Goal: Information Seeking & Learning: Learn about a topic

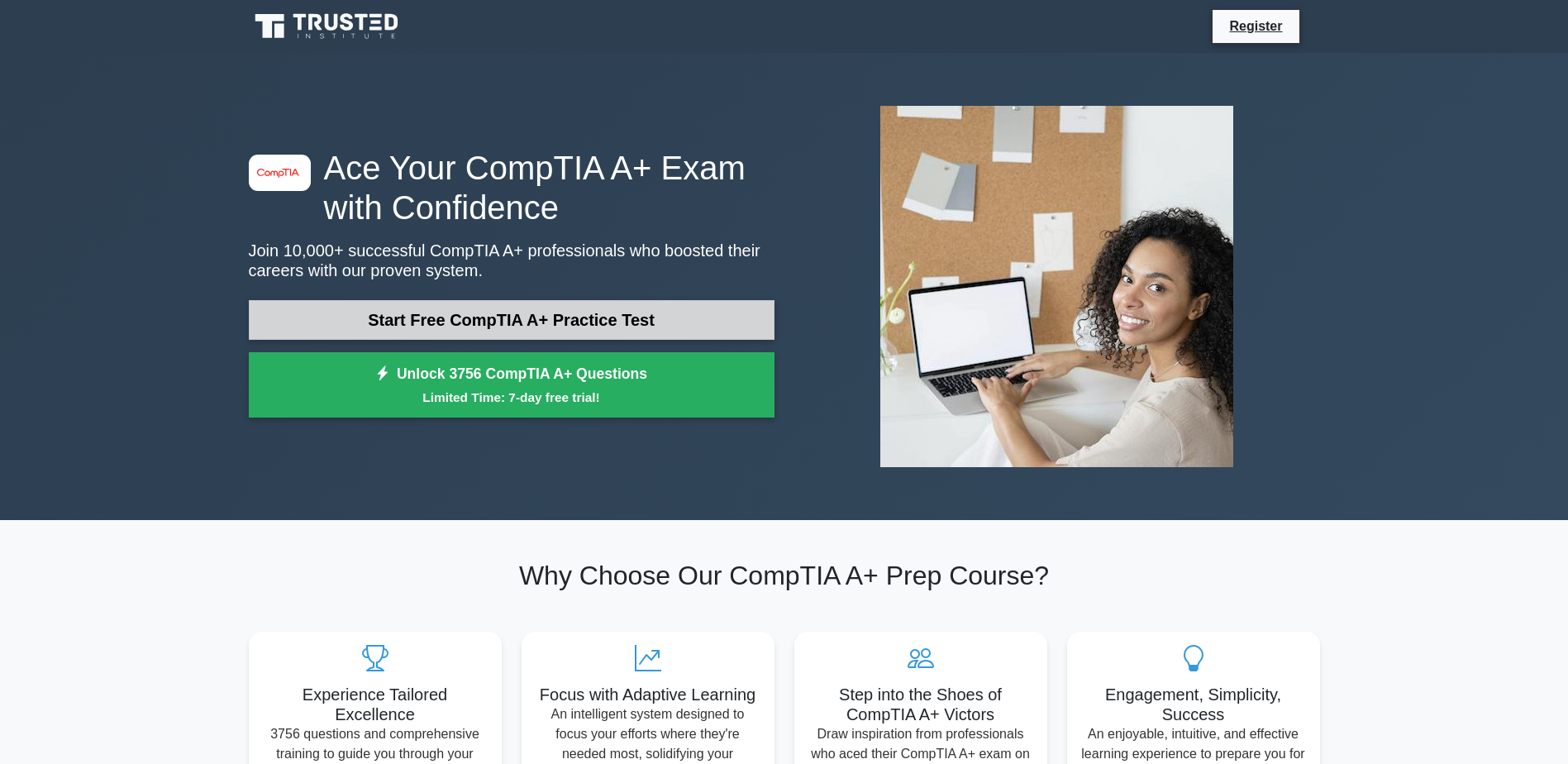
click at [542, 331] on link "Start Free CompTIA A+ Practice Test" at bounding box center [511, 320] width 526 height 40
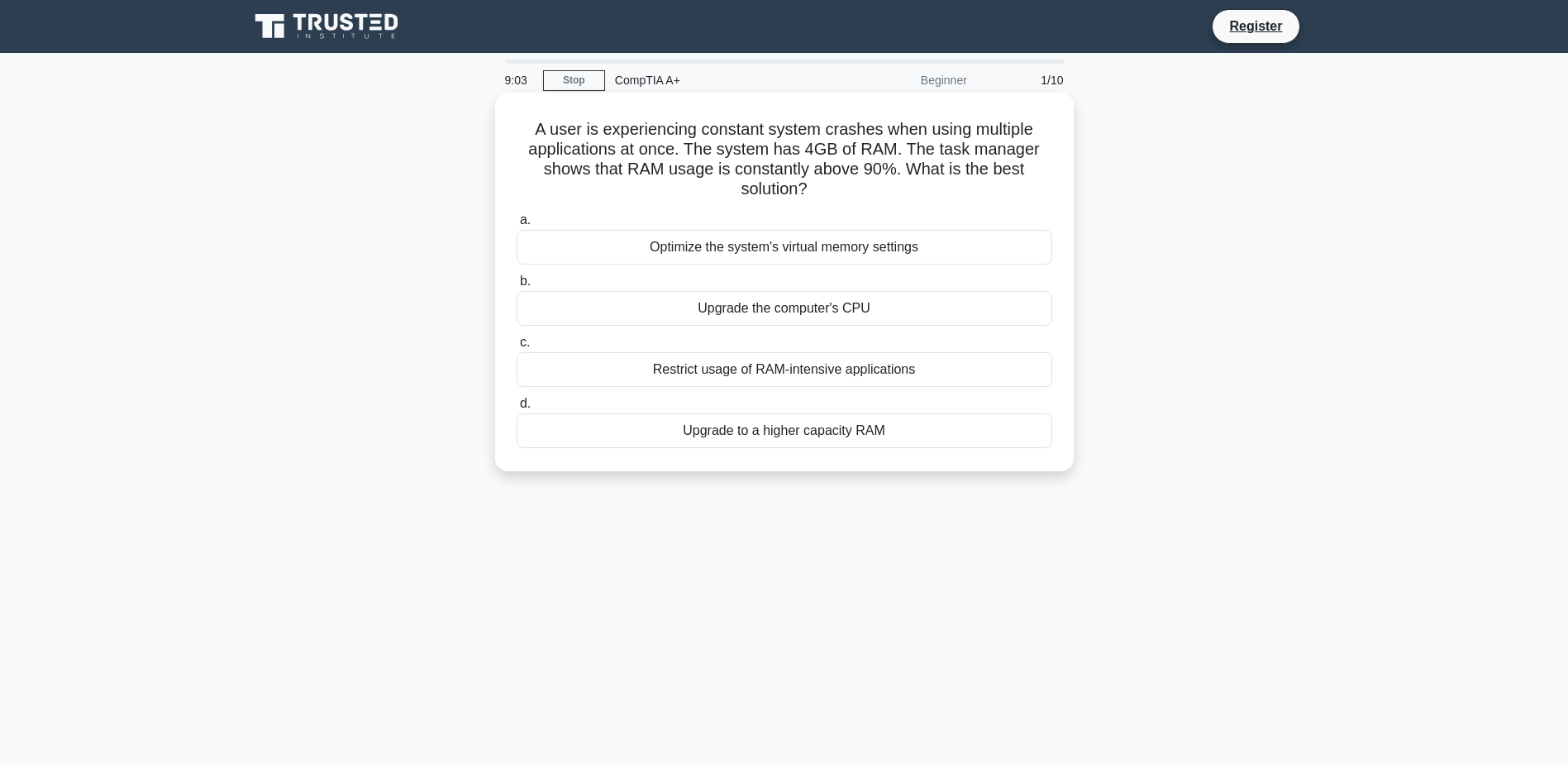
click at [764, 443] on div "Upgrade to a higher capacity RAM" at bounding box center [784, 430] width 535 height 35
click at [517, 409] on input "d. Upgrade to a higher capacity RAM" at bounding box center [517, 404] width 0 height 11
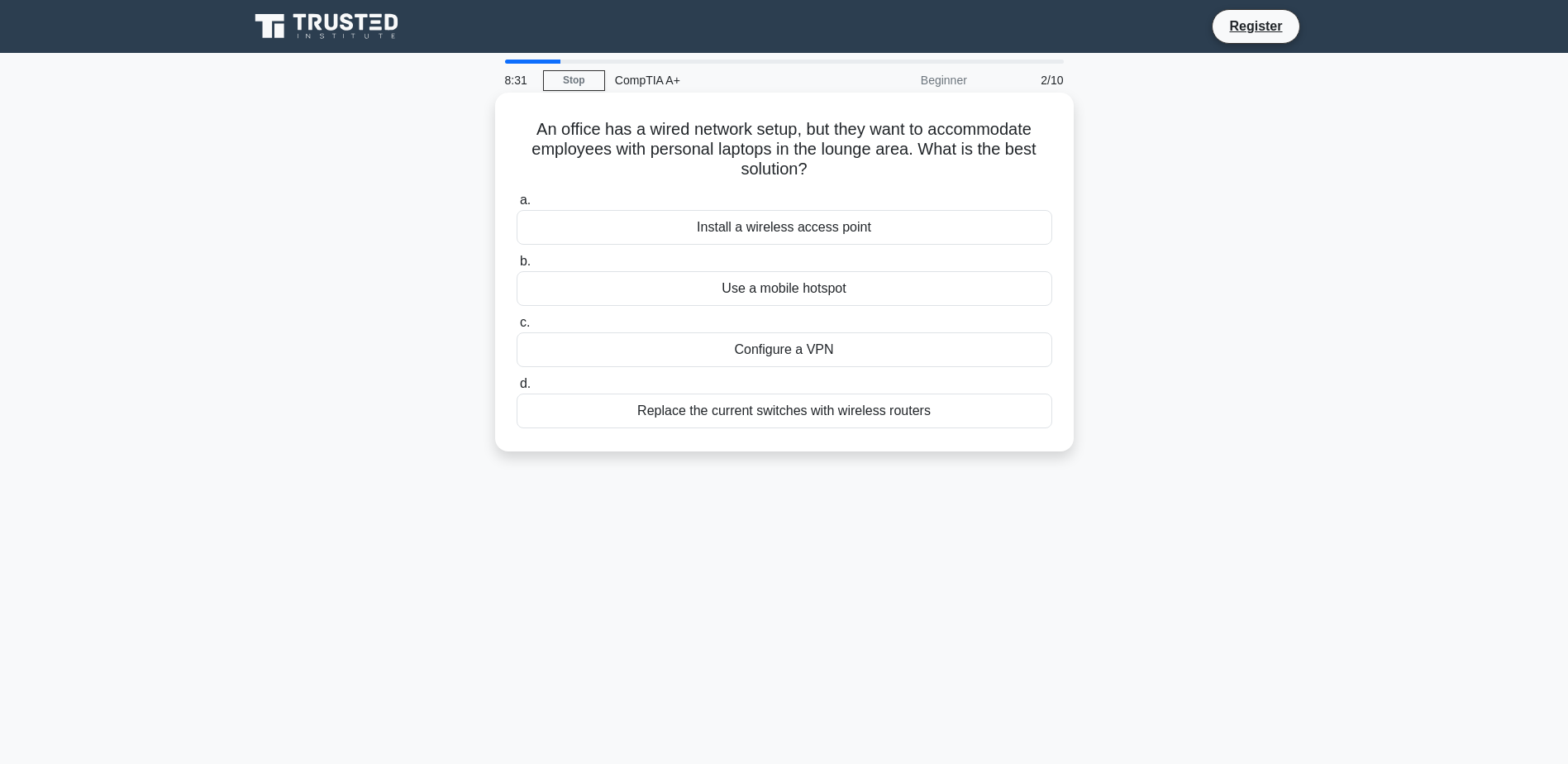
click at [802, 233] on div "Install a wireless access point" at bounding box center [784, 227] width 535 height 35
click at [517, 206] on input "a. Install a wireless access point" at bounding box center [517, 200] width 0 height 11
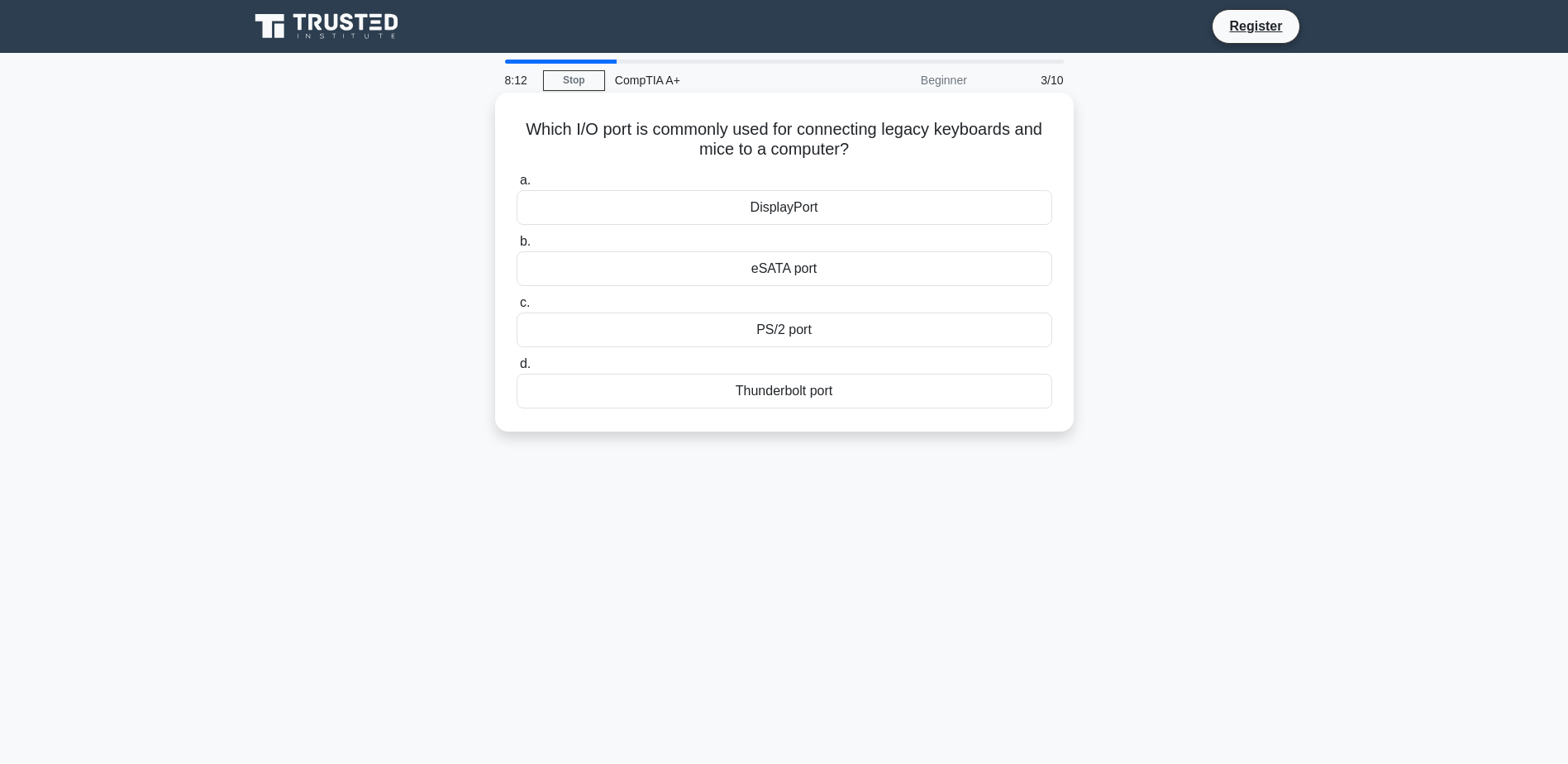
click at [783, 397] on div "Thunderbolt port" at bounding box center [784, 390] width 535 height 35
click at [517, 370] on input "d. Thunderbolt port" at bounding box center [517, 364] width 0 height 11
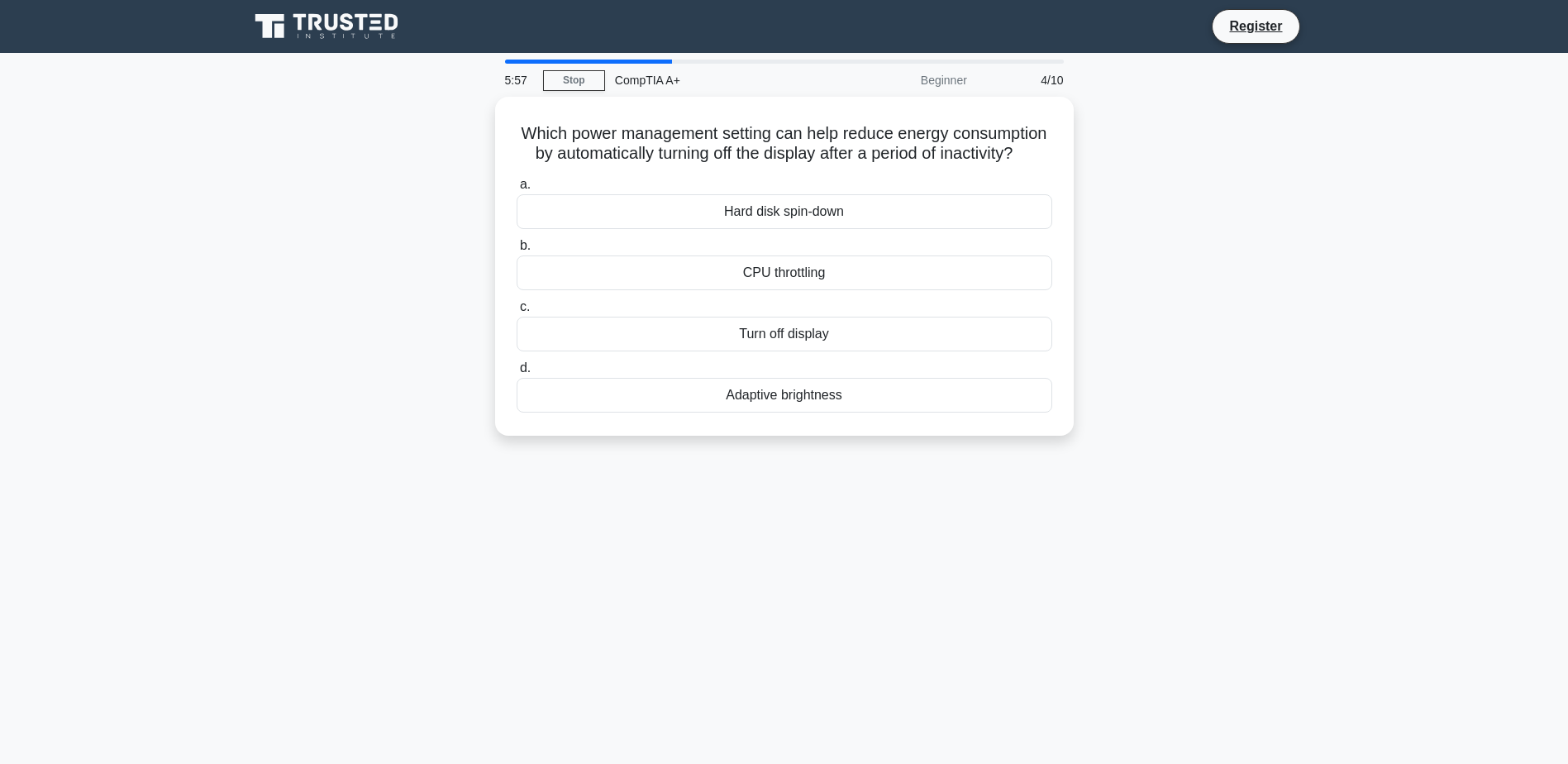
click at [1379, 413] on main "5:57 Stop CompTIA A+ Beginner 4/10 Which power management setting can help redu…" at bounding box center [784, 473] width 1568 height 840
click at [825, 347] on div "Turn off display" at bounding box center [784, 329] width 535 height 35
click at [517, 308] on input "c. Turn off display" at bounding box center [517, 303] width 0 height 11
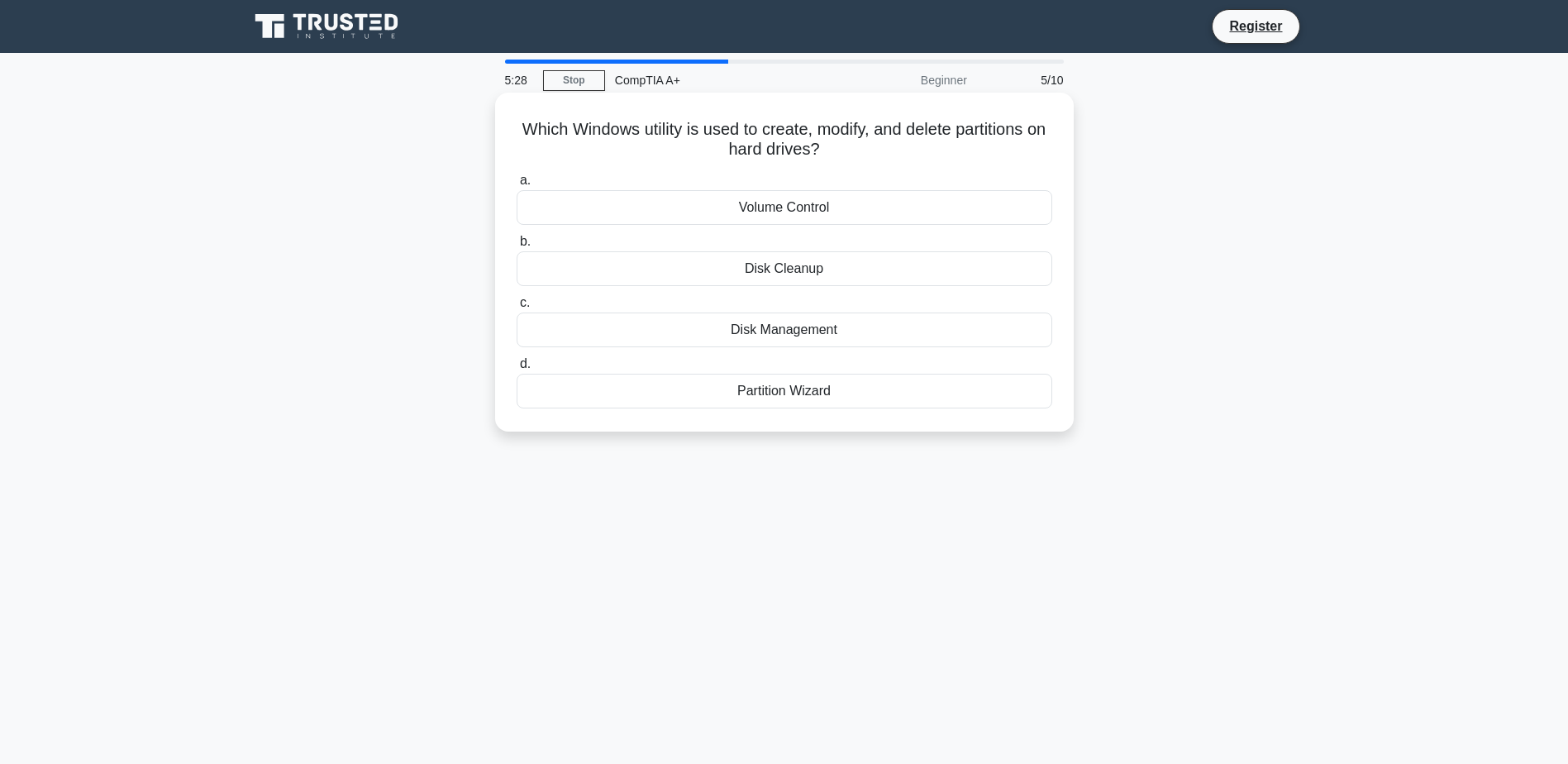
click at [806, 265] on div "Disk Cleanup" at bounding box center [784, 268] width 535 height 35
click at [517, 247] on input "b. Disk Cleanup" at bounding box center [517, 242] width 0 height 11
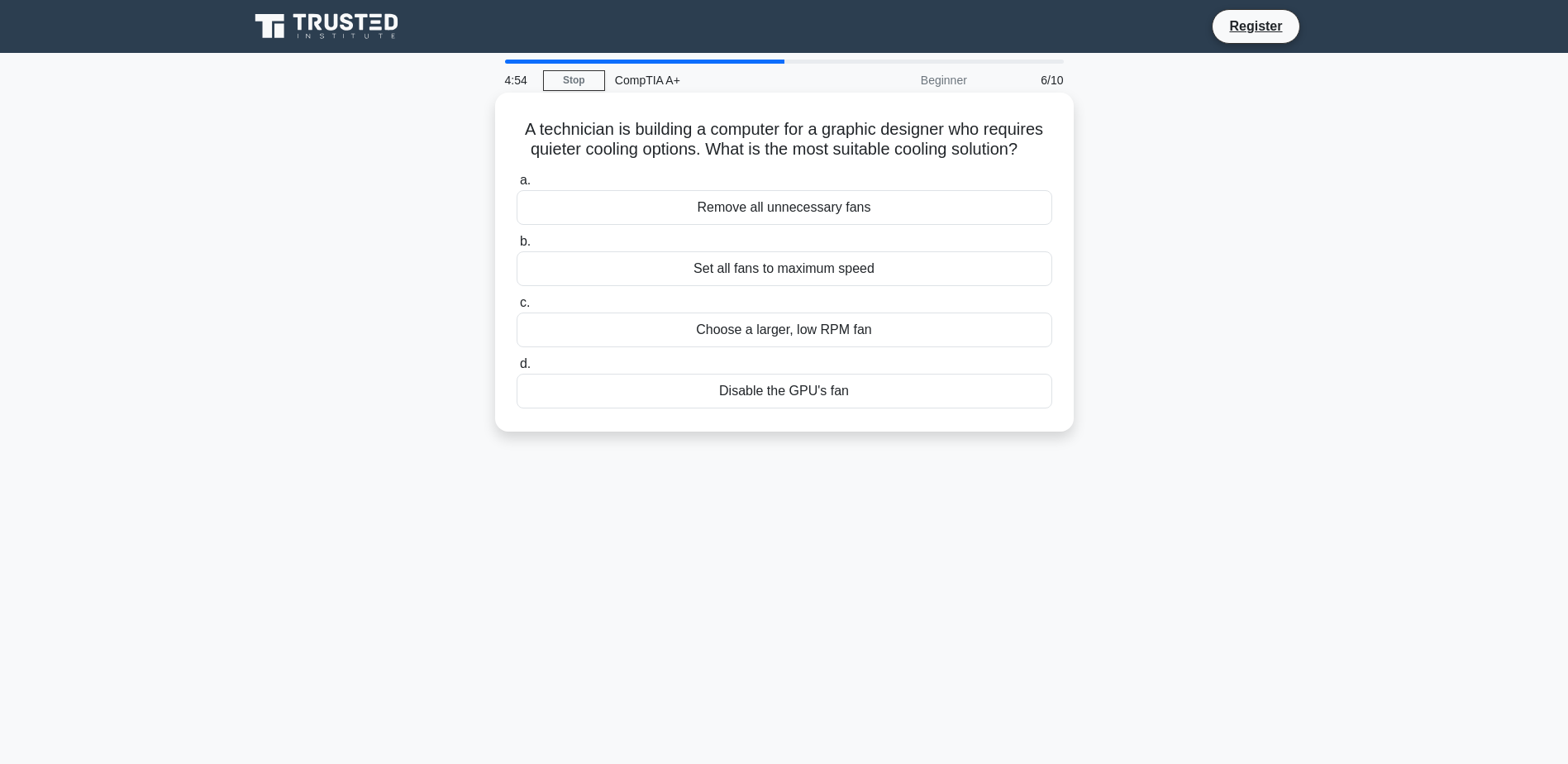
click at [790, 213] on div "Remove all unnecessary fans" at bounding box center [784, 207] width 535 height 35
click at [517, 186] on input "a. Remove all unnecessary fans" at bounding box center [517, 181] width 0 height 11
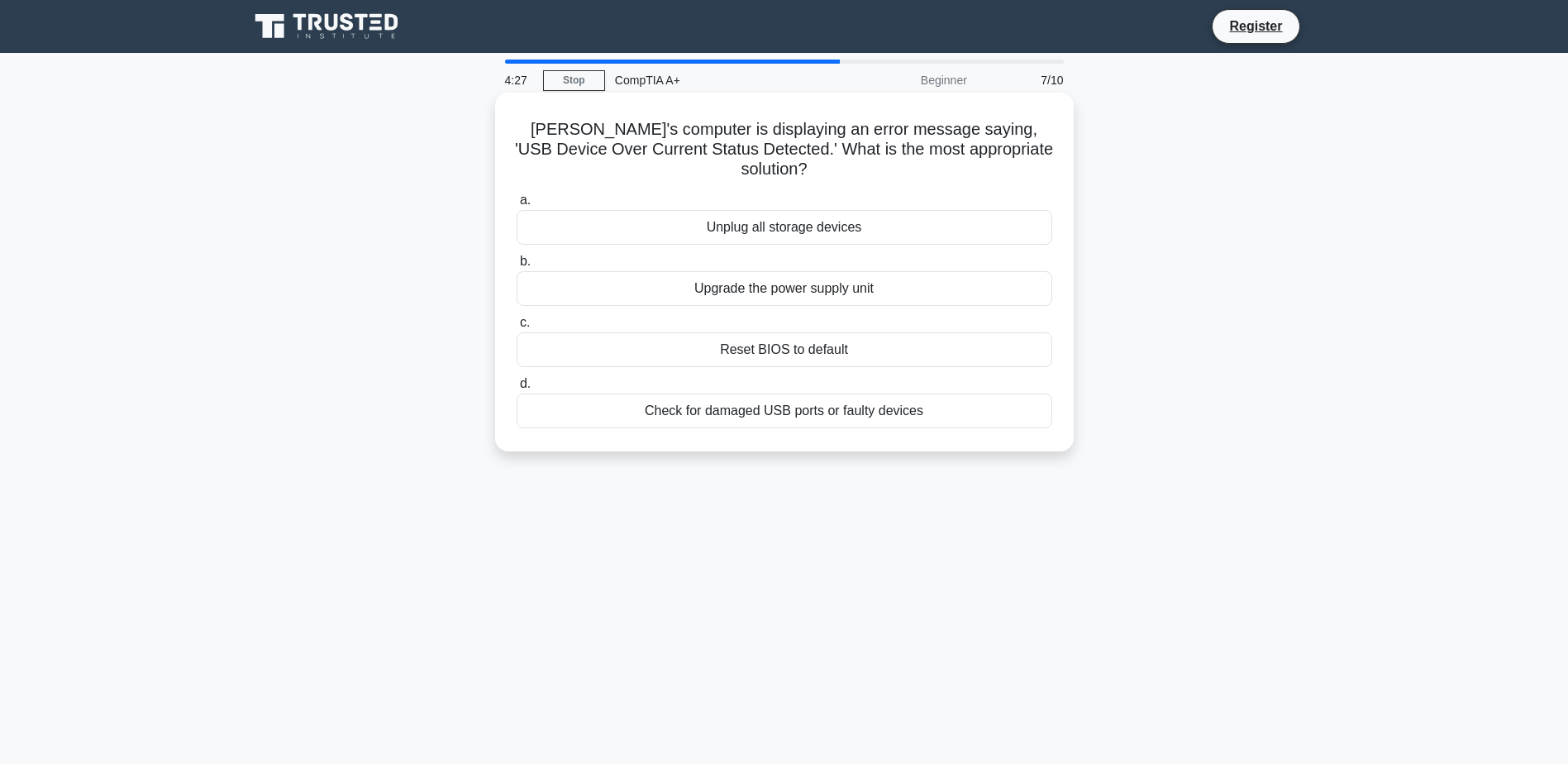
click at [746, 399] on div "Check for damaged USB ports or faulty devices" at bounding box center [784, 411] width 535 height 35
click at [517, 390] on input "d. Check for damaged USB ports or faulty devices" at bounding box center [517, 384] width 0 height 11
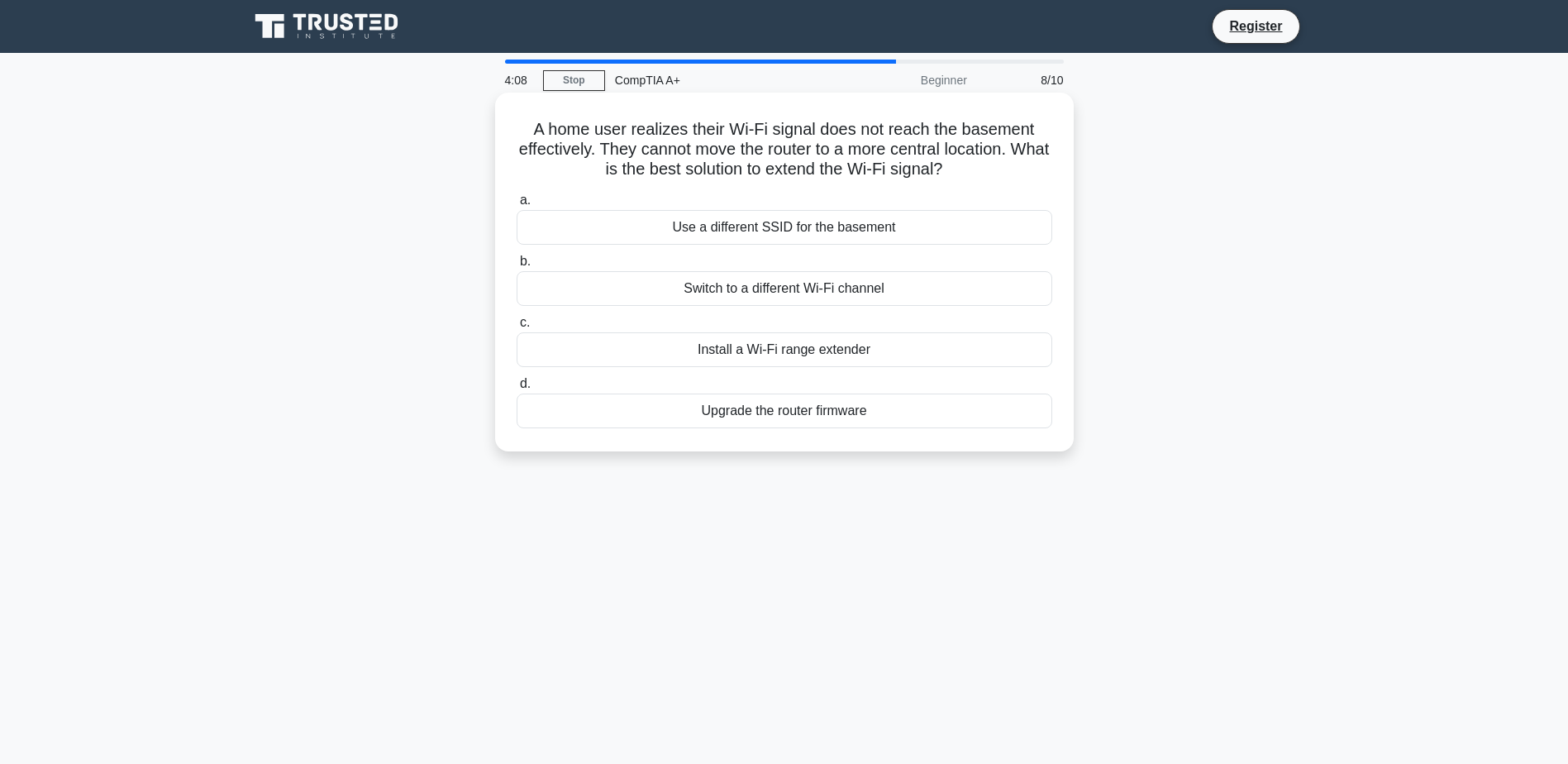
click at [748, 358] on div "Install a Wi-Fi range extender" at bounding box center [784, 350] width 535 height 35
click at [517, 328] on input "c. Install a Wi-Fi range extender" at bounding box center [517, 323] width 0 height 11
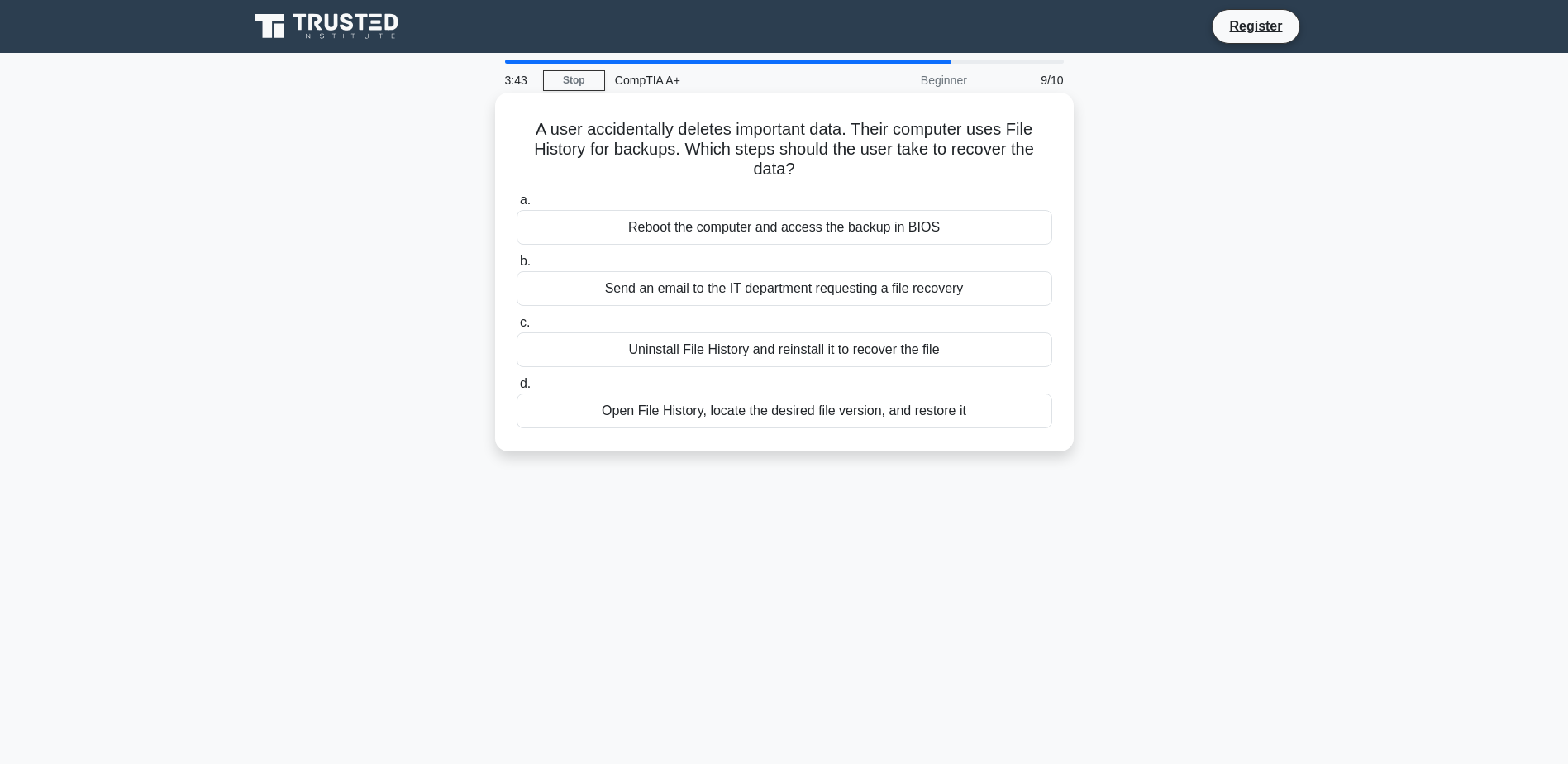
click at [778, 419] on div "Open File History, locate the desired file version, and restore it" at bounding box center [784, 411] width 535 height 35
click at [517, 390] on input "d. Open File History, locate the desired file version, and restore it" at bounding box center [517, 384] width 0 height 11
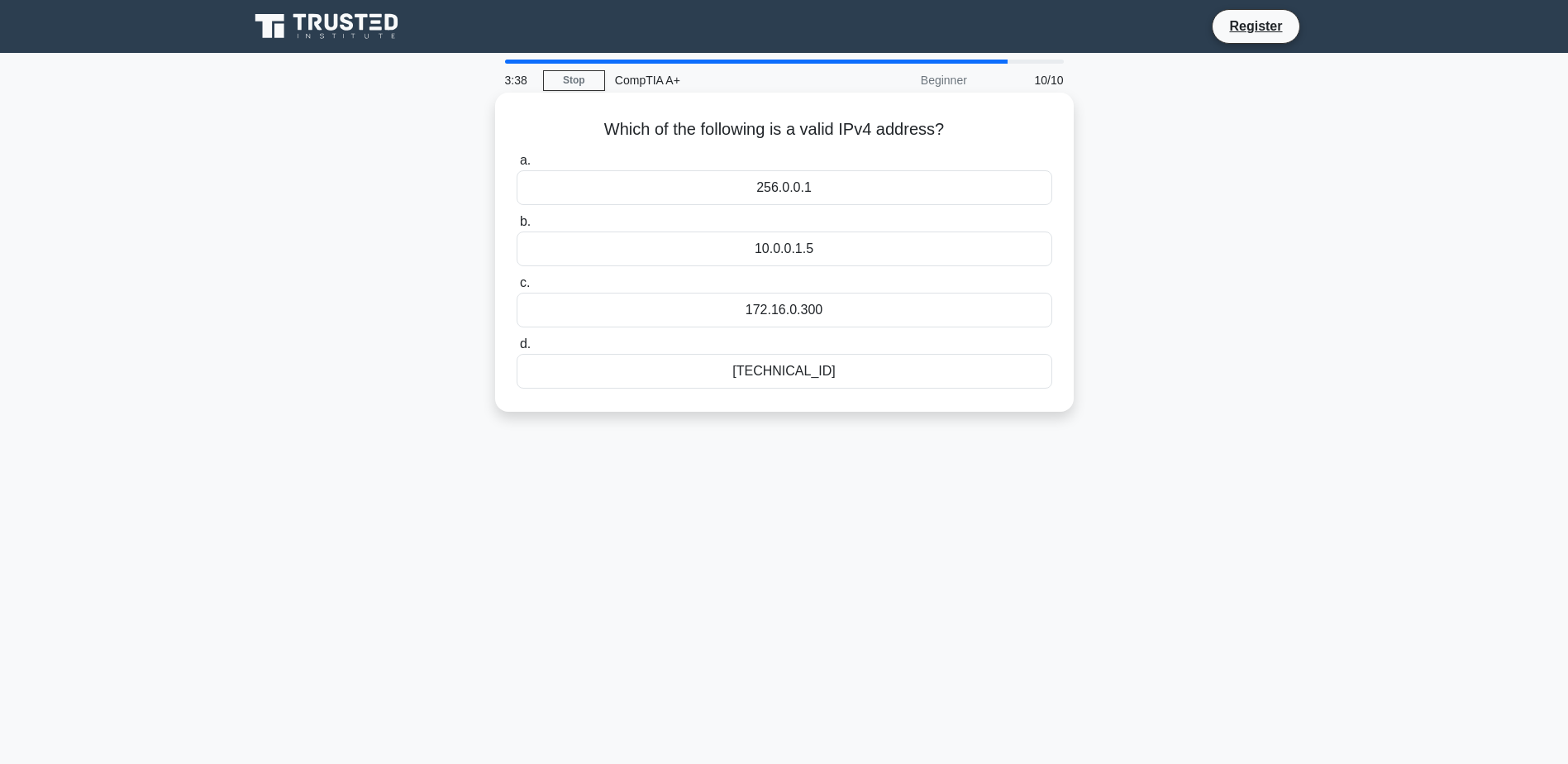
click at [788, 370] on div "192.168.0.1" at bounding box center [784, 371] width 535 height 35
click at [517, 350] on input "d. 192.168.0.1" at bounding box center [517, 344] width 0 height 11
